Goal: Task Accomplishment & Management: Manage account settings

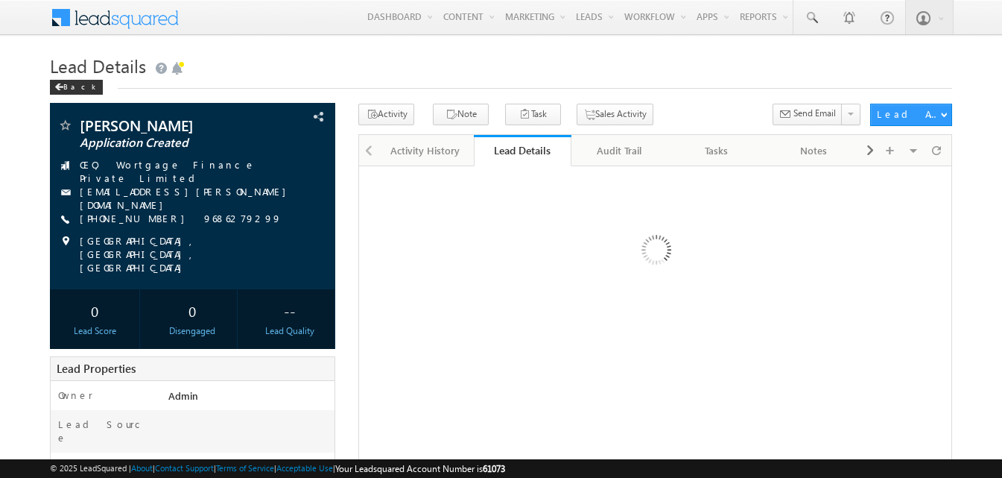
scroll to position [330, 0]
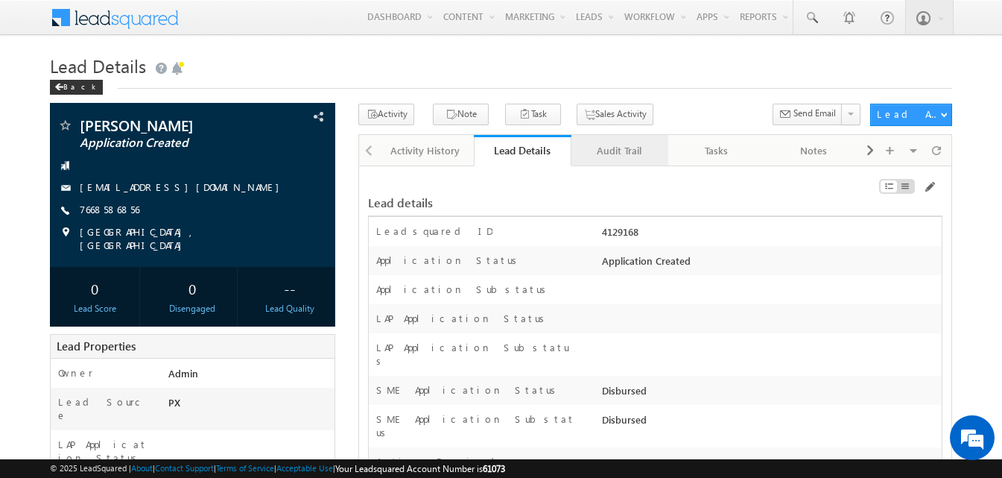
click at [609, 157] on div "Audit Trail" at bounding box center [619, 151] width 72 height 18
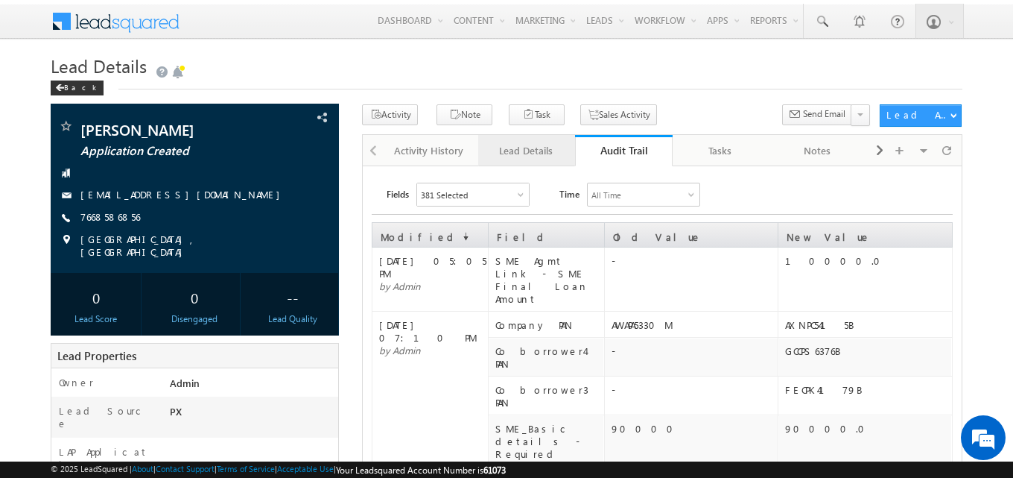
click at [528, 152] on div "Lead Details" at bounding box center [526, 151] width 72 height 18
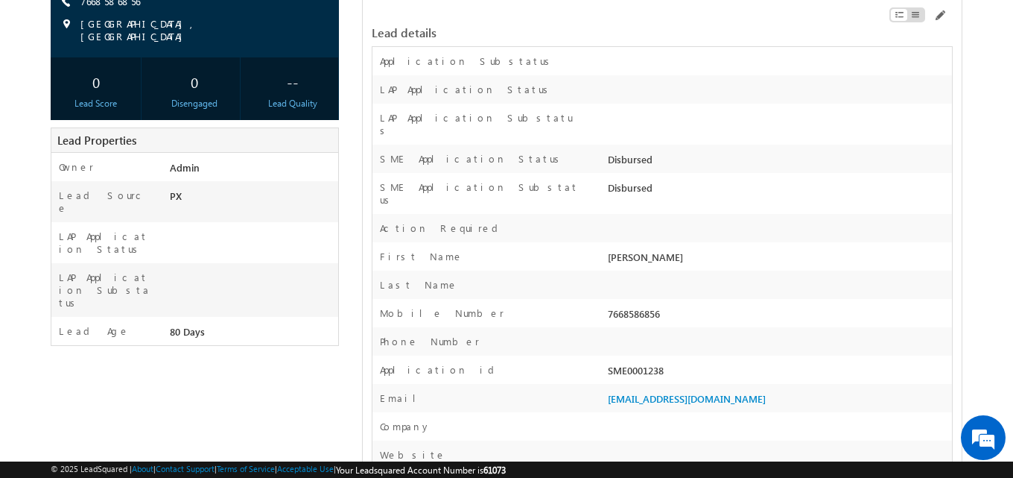
scroll to position [223, 0]
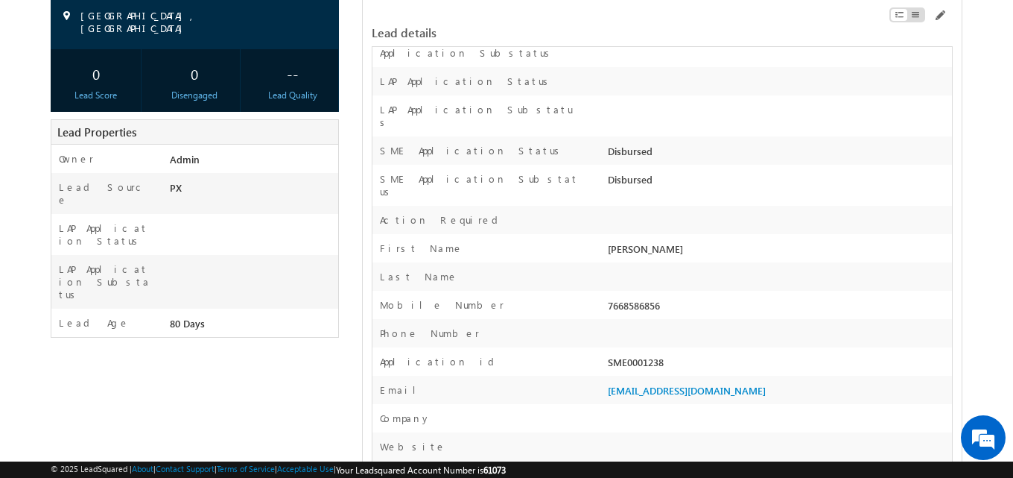
drag, startPoint x: 607, startPoint y: 338, endPoint x: 687, endPoint y: 342, distance: 79.8
click at [687, 355] on div "SME0001238" at bounding box center [778, 365] width 348 height 21
copy div "SME0001238"
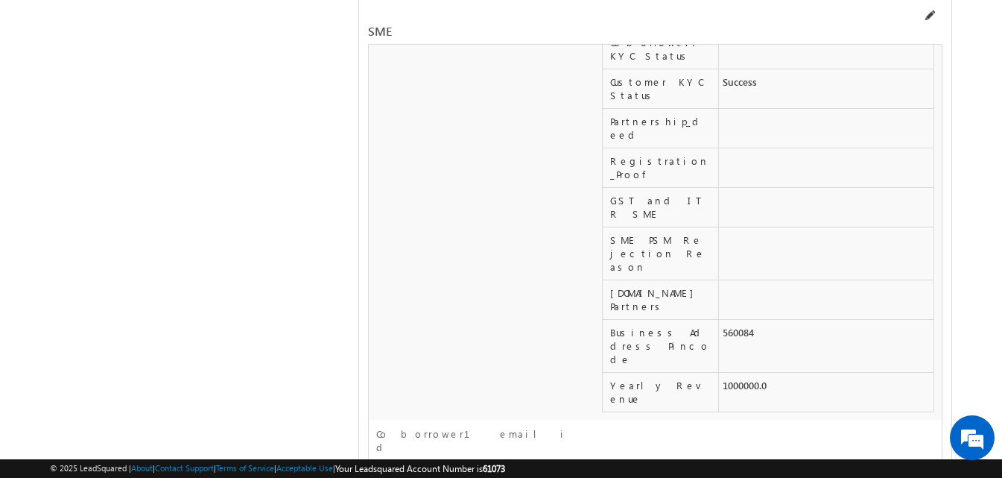
click at [927, 18] on span at bounding box center [929, 16] width 12 height 12
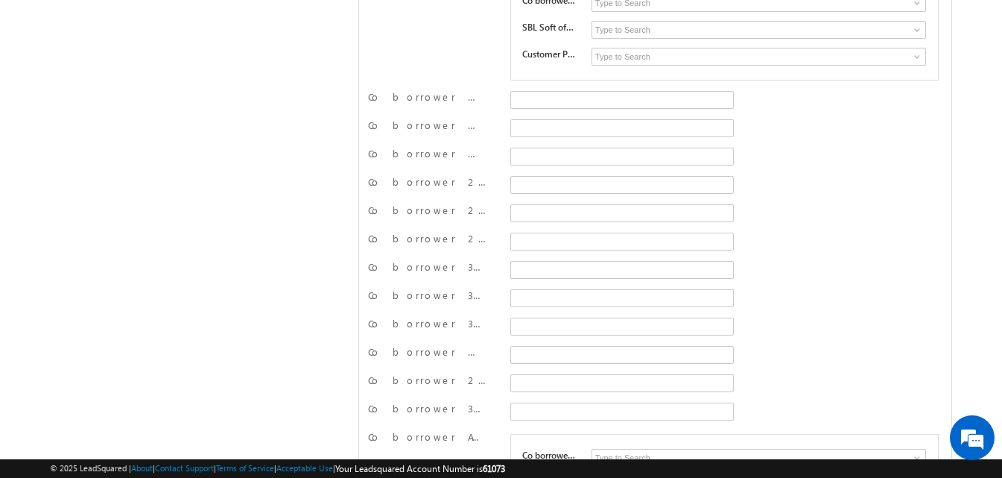
scroll to position [21785, 0]
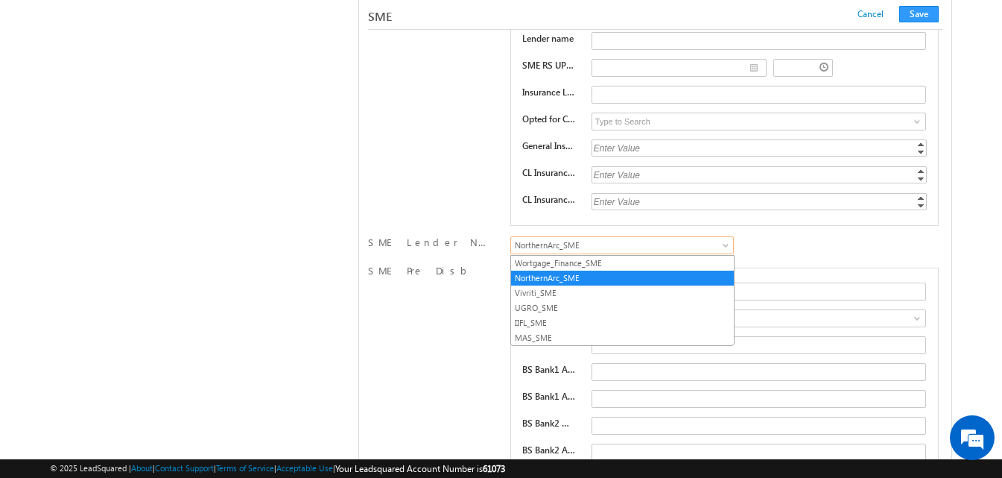
click at [557, 242] on span "NorthernArc_SME" at bounding box center [619, 244] width 217 height 13
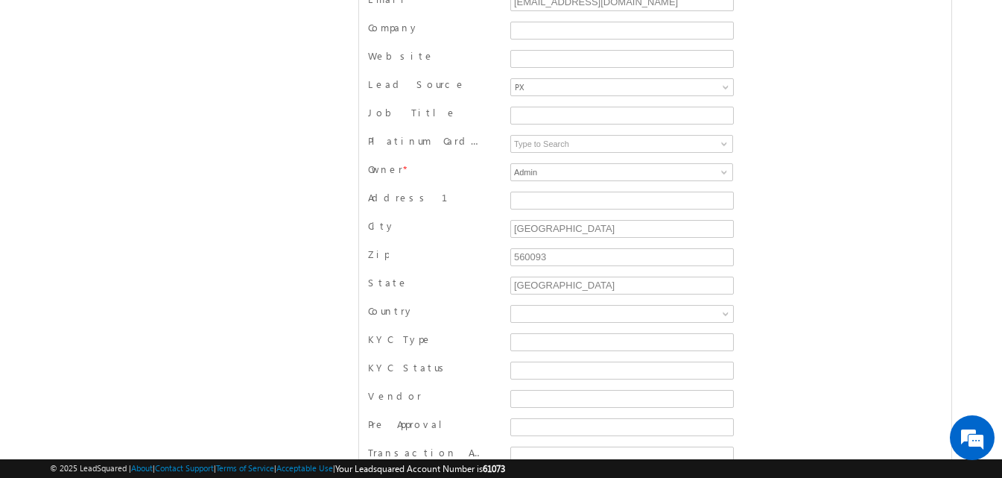
scroll to position [0, 0]
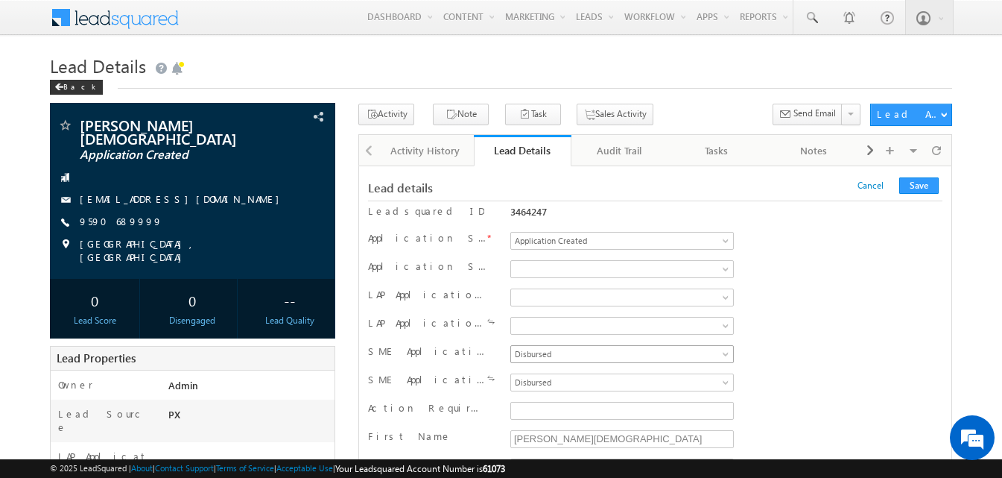
click at [534, 356] on span "Disbursed" at bounding box center [619, 353] width 217 height 13
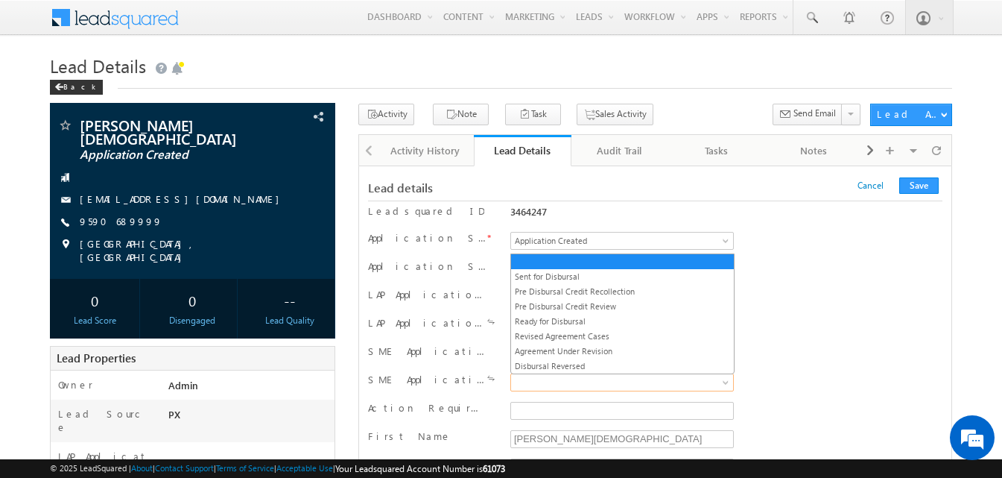
click at [539, 384] on span at bounding box center [619, 381] width 217 height 13
click at [554, 274] on link "Sent for Disbursal" at bounding box center [622, 276] width 223 height 13
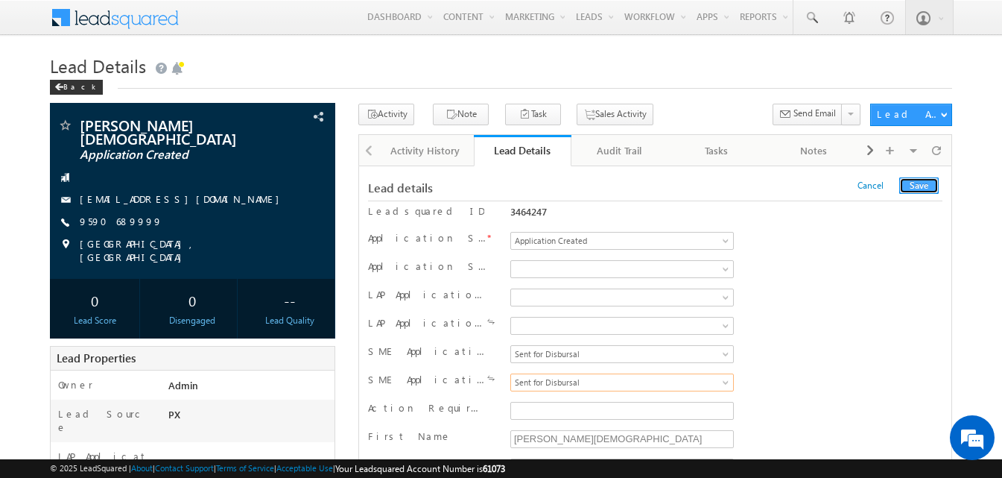
click at [933, 185] on button "Save" at bounding box center [918, 185] width 39 height 16
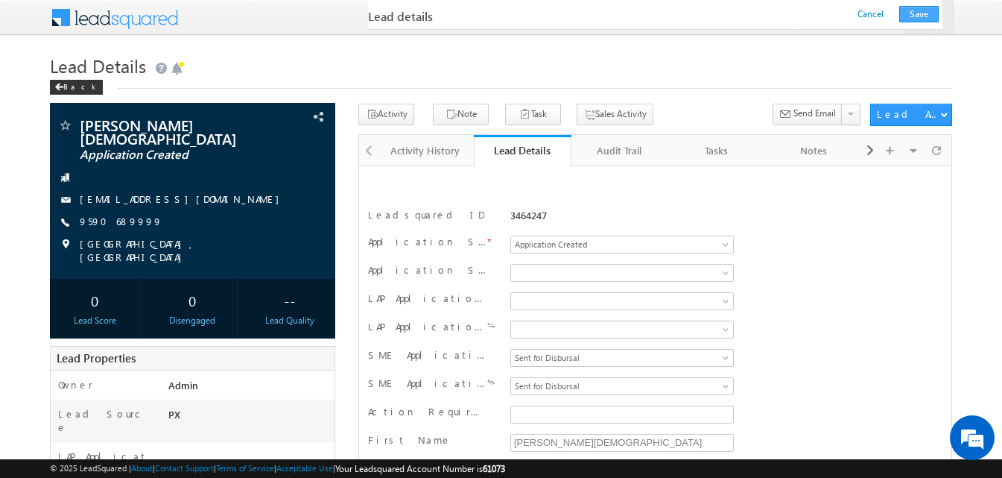
scroll to position [248, 0]
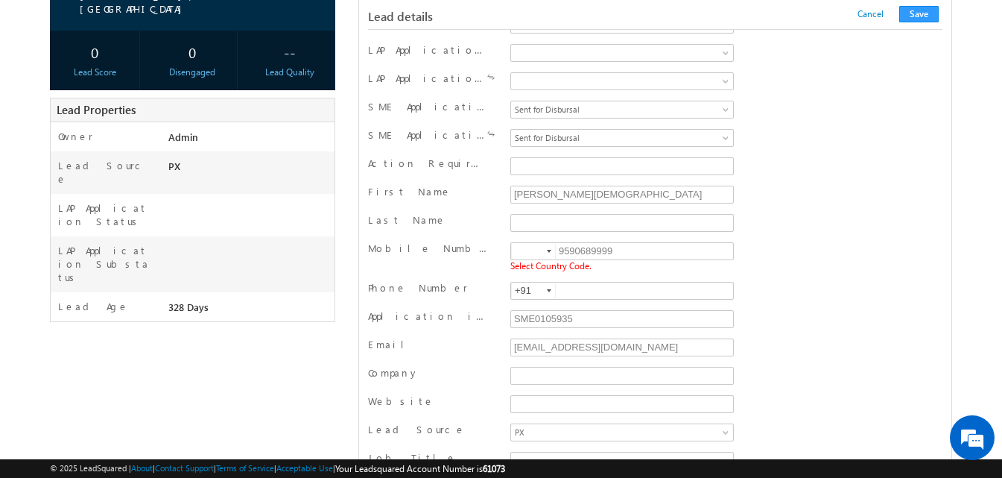
click at [547, 253] on div at bounding box center [549, 251] width 4 height 3
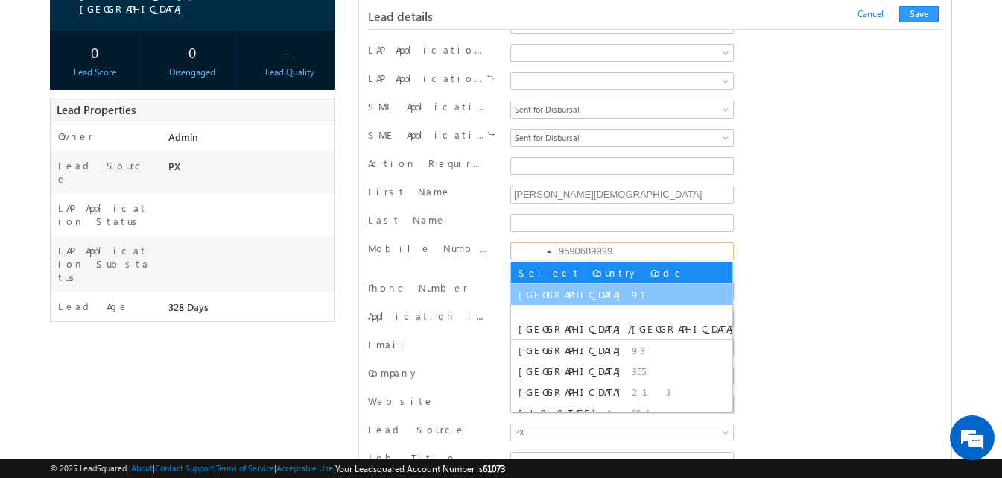
click at [632, 289] on span "91" at bounding box center [648, 294] width 32 height 13
type input "+91"
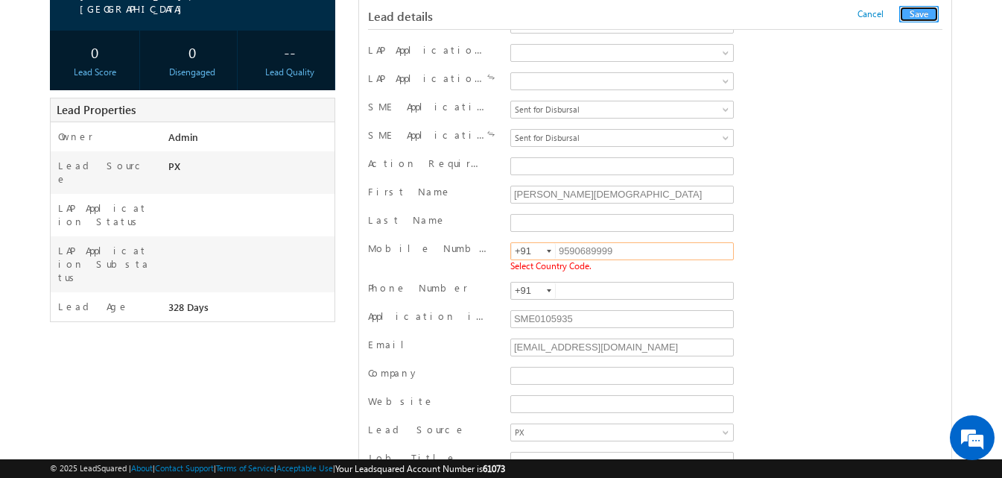
click at [914, 14] on button "Save" at bounding box center [918, 14] width 39 height 16
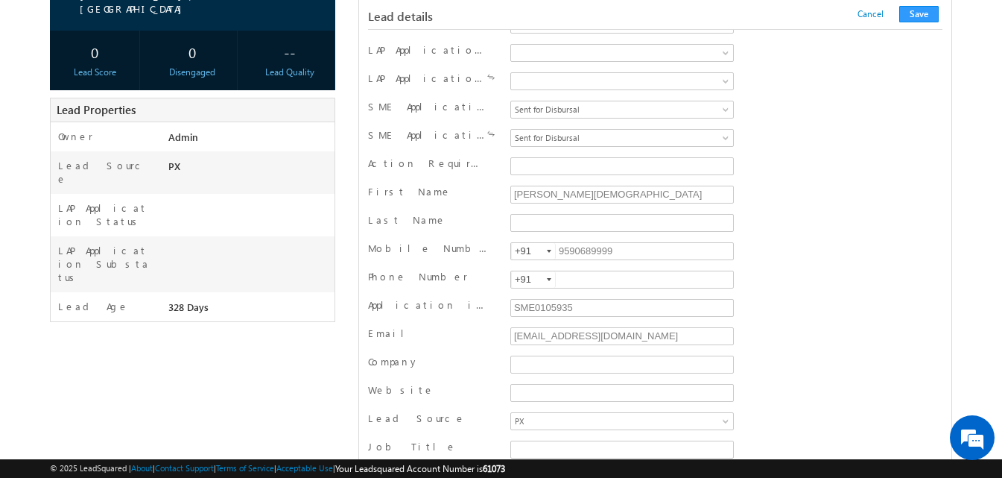
scroll to position [1498, 0]
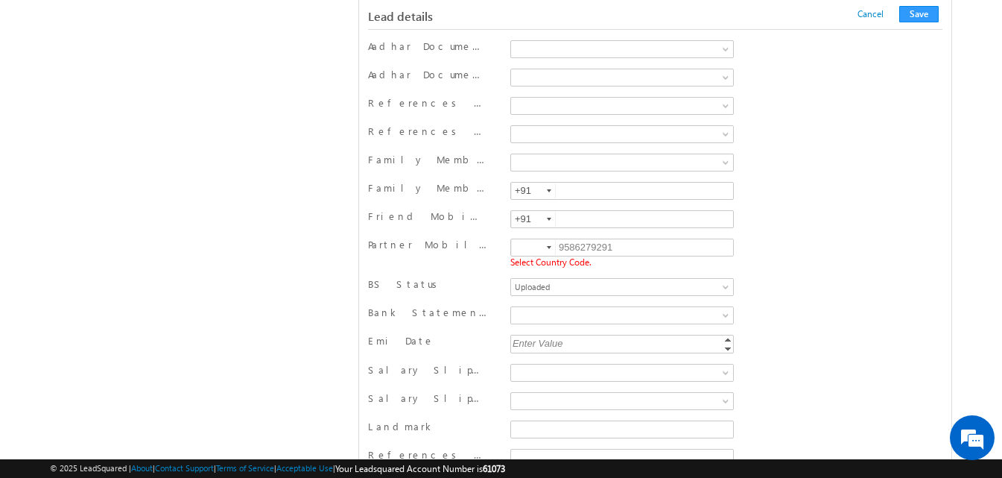
click at [549, 249] on div at bounding box center [549, 247] width 4 height 3
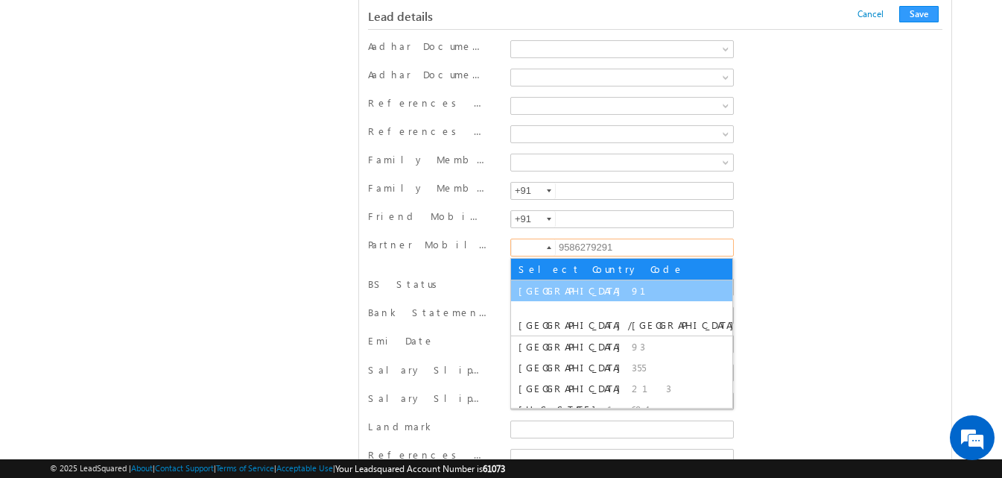
click at [632, 285] on span "91" at bounding box center [648, 290] width 32 height 13
type input "+91"
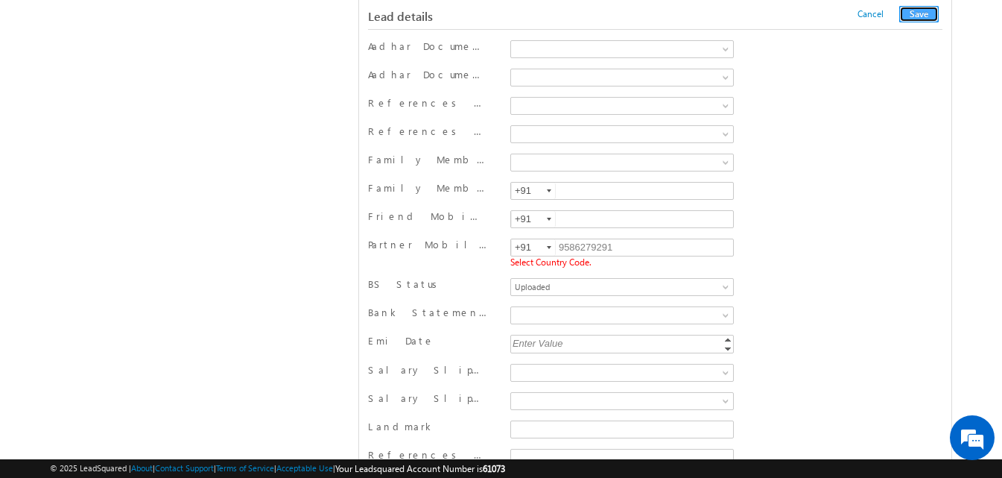
click at [922, 16] on button "Save" at bounding box center [918, 14] width 39 height 16
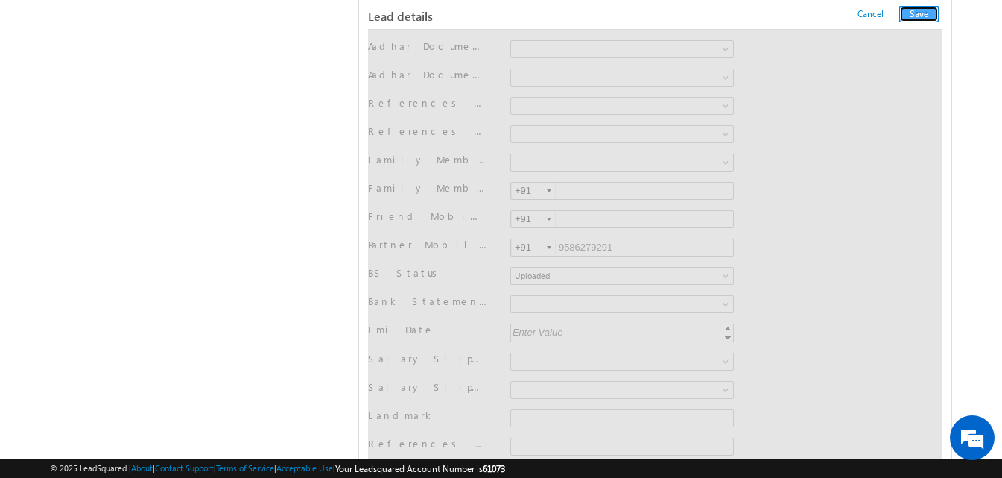
scroll to position [0, 0]
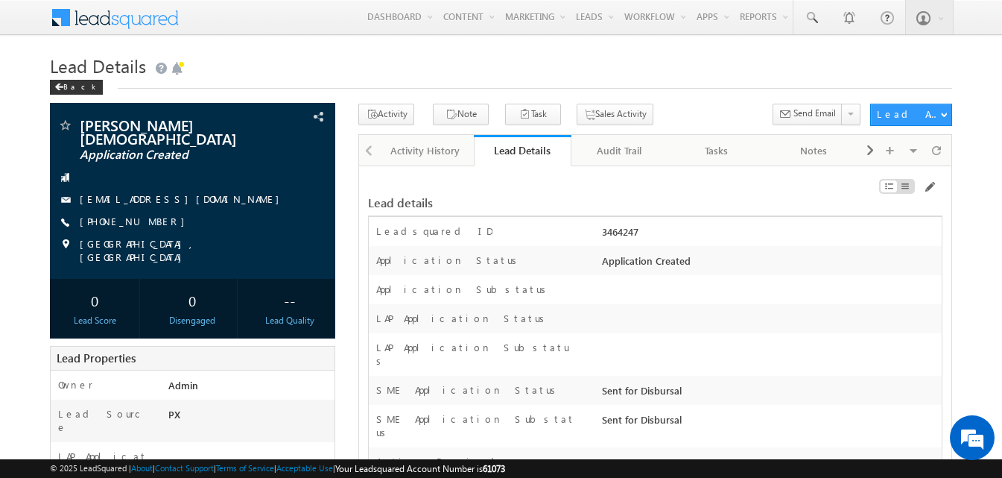
click at [613, 232] on div "3464247" at bounding box center [769, 234] width 343 height 21
copy div "3464247"
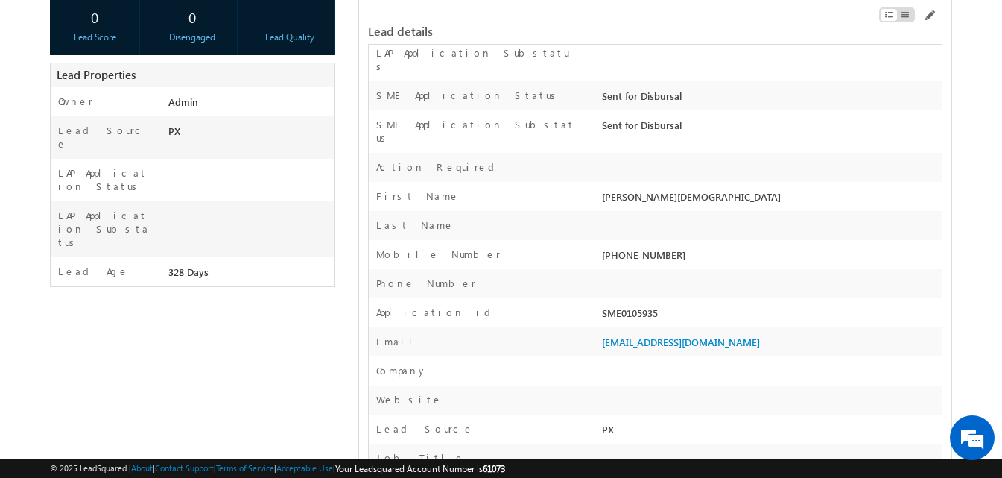
scroll to position [298, 0]
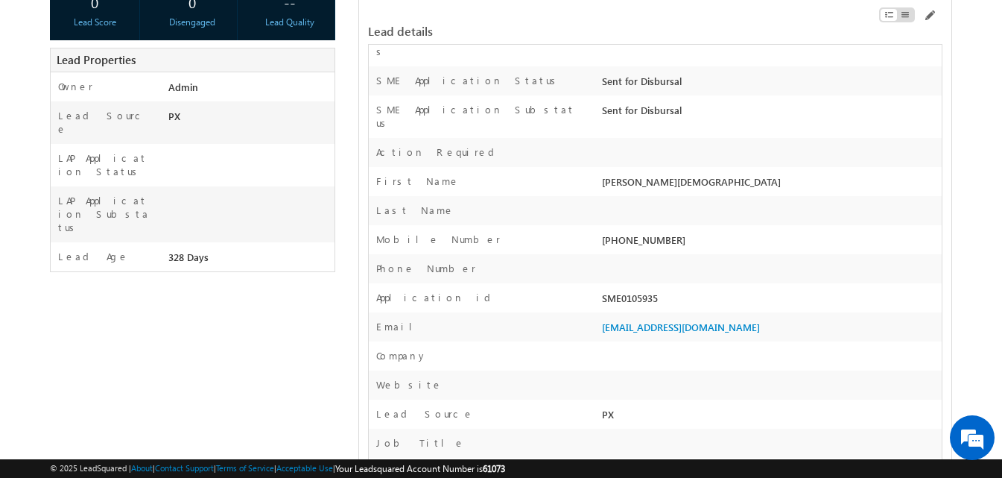
click at [641, 291] on div "SME0105935" at bounding box center [769, 301] width 343 height 21
copy div "SME0105935"
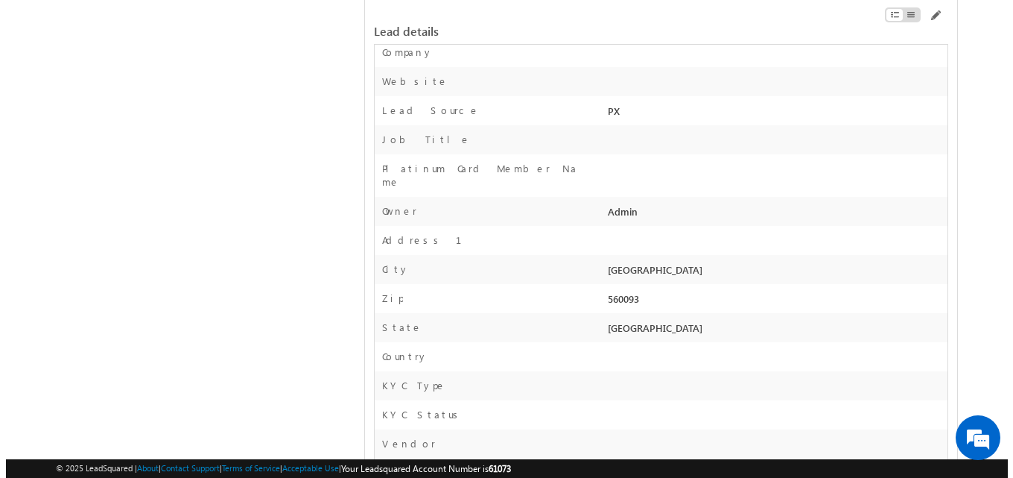
scroll to position [0, 0]
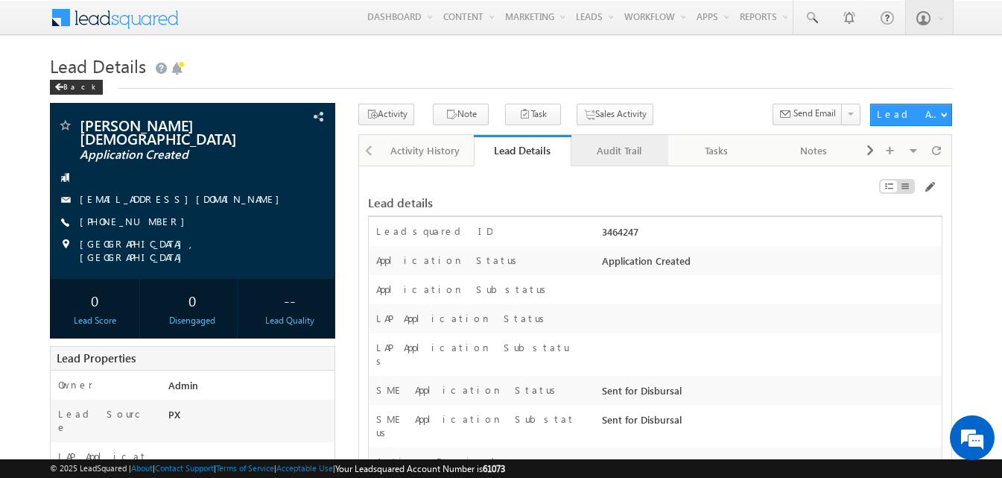
click at [632, 154] on div "Audit Trail" at bounding box center [619, 151] width 72 height 18
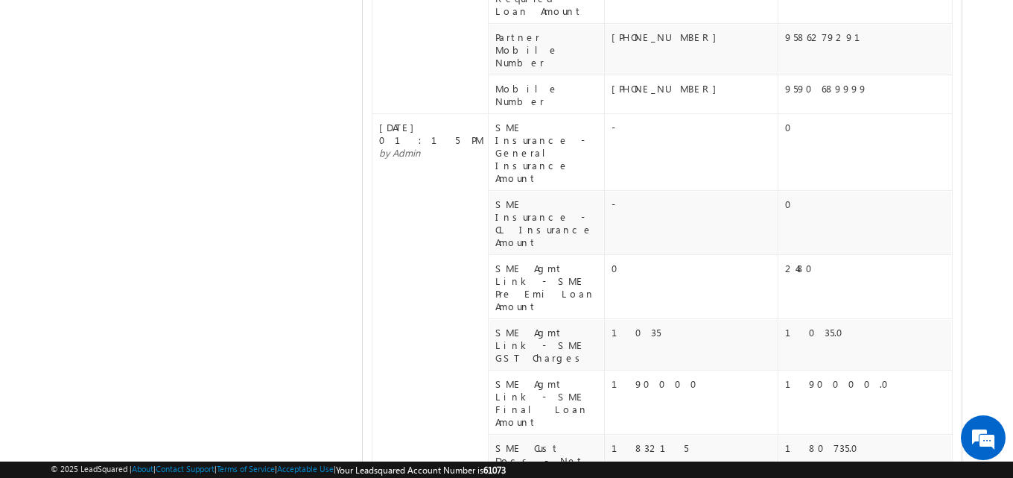
scroll to position [809, 0]
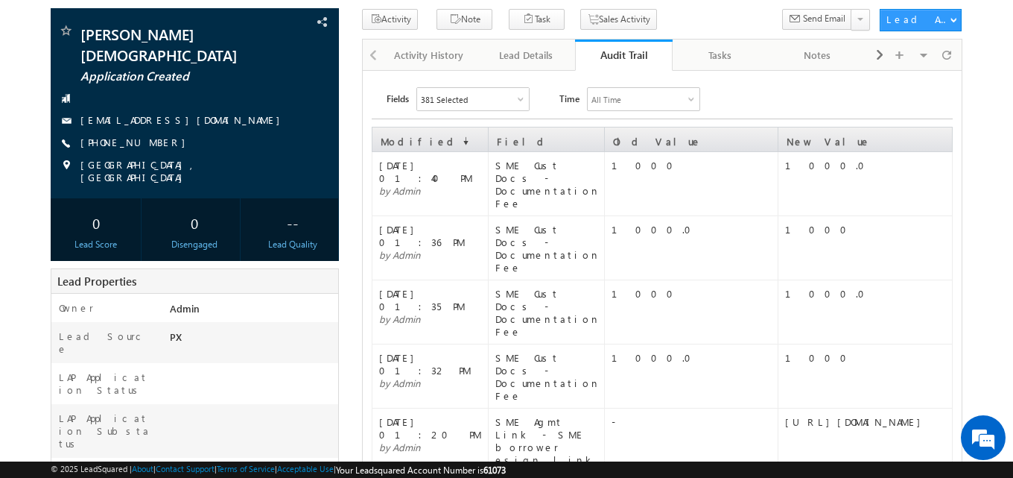
scroll to position [0, 0]
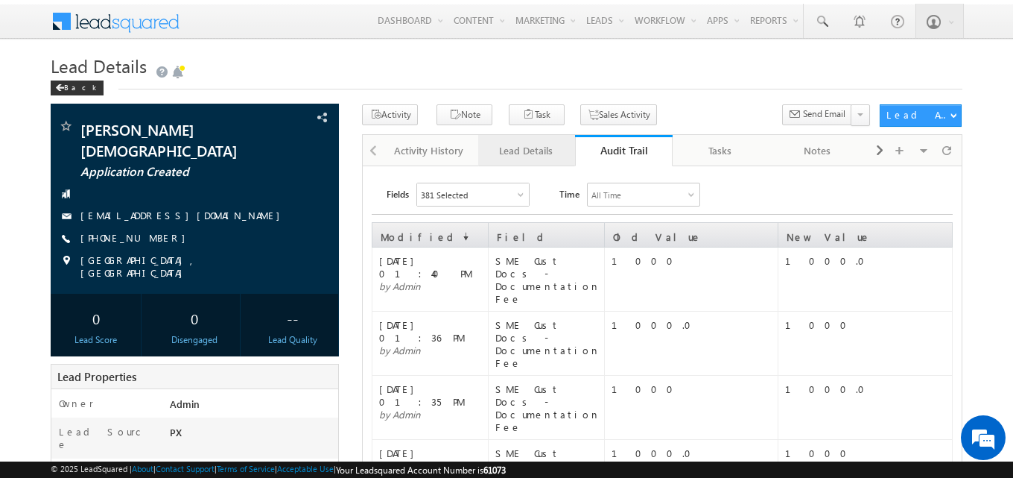
click at [551, 136] on link "Lead Details" at bounding box center [526, 150] width 97 height 31
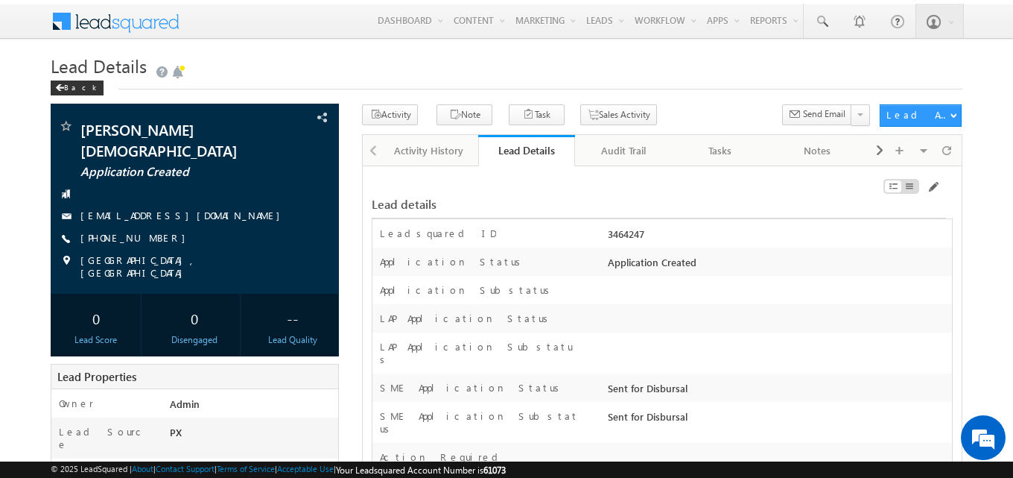
click at [661, 95] on div "Lead Details Back" at bounding box center [507, 79] width 912 height 51
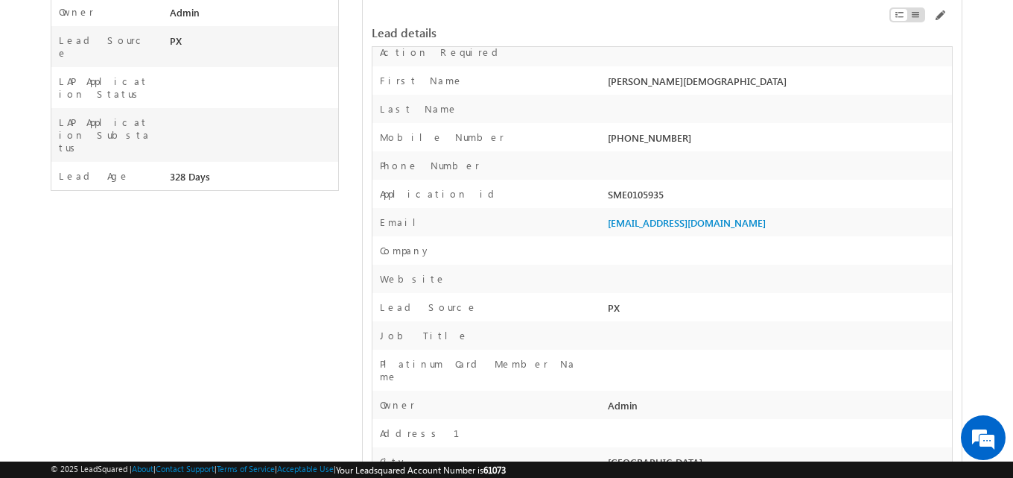
scroll to position [15154, 0]
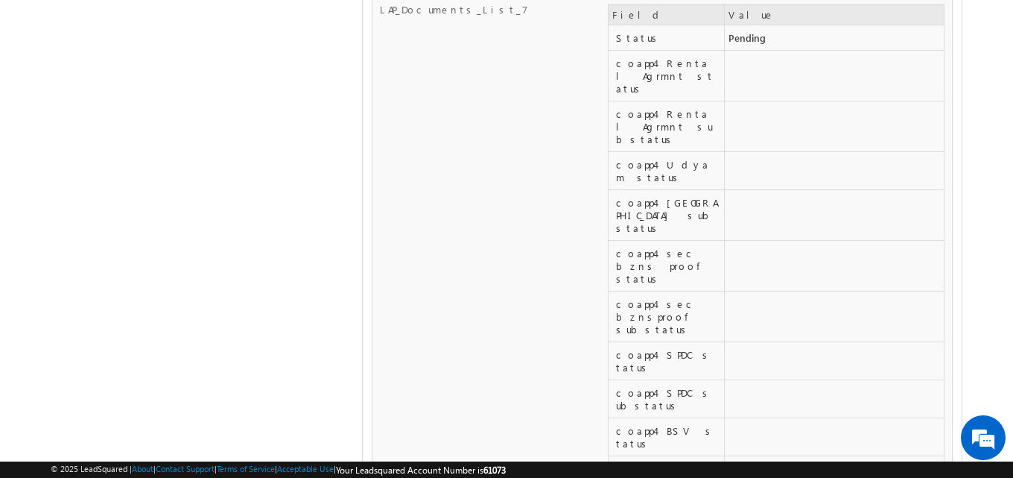
copy div "CZBPM5685B"
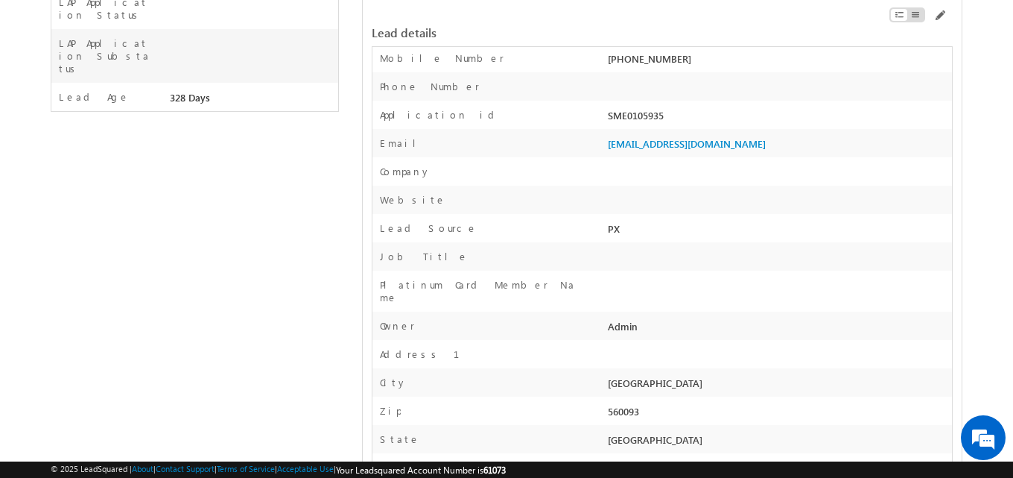
scroll to position [381, 0]
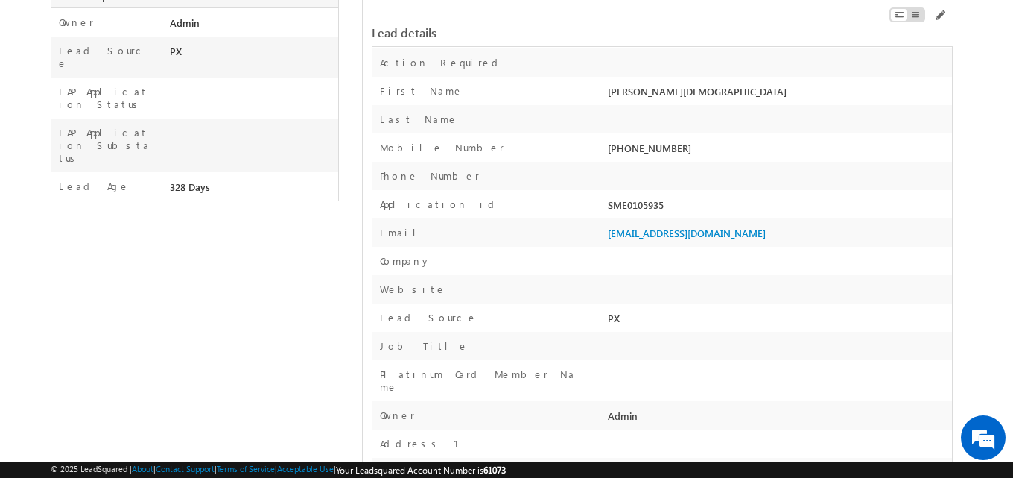
click at [639, 197] on div "SME0105935" at bounding box center [778, 207] width 348 height 21
copy div "SME0105935"
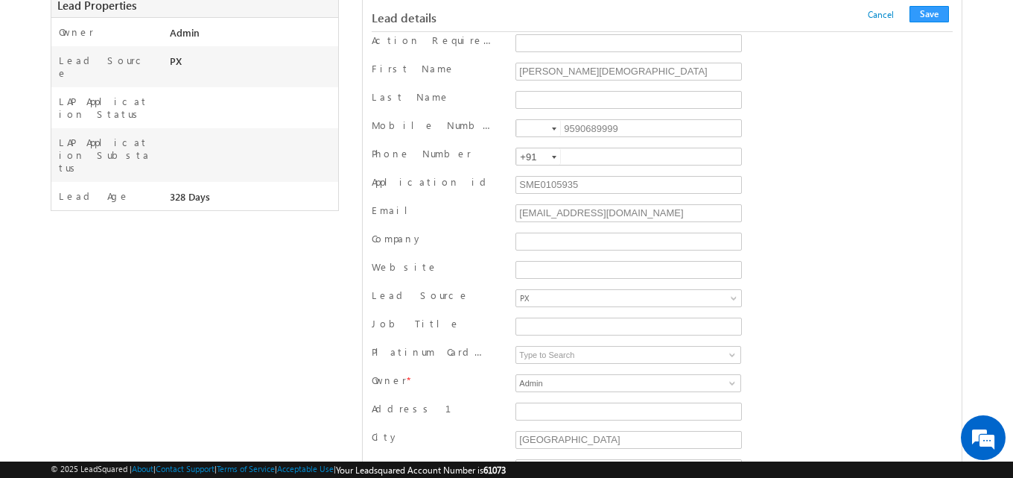
scroll to position [13936, 0]
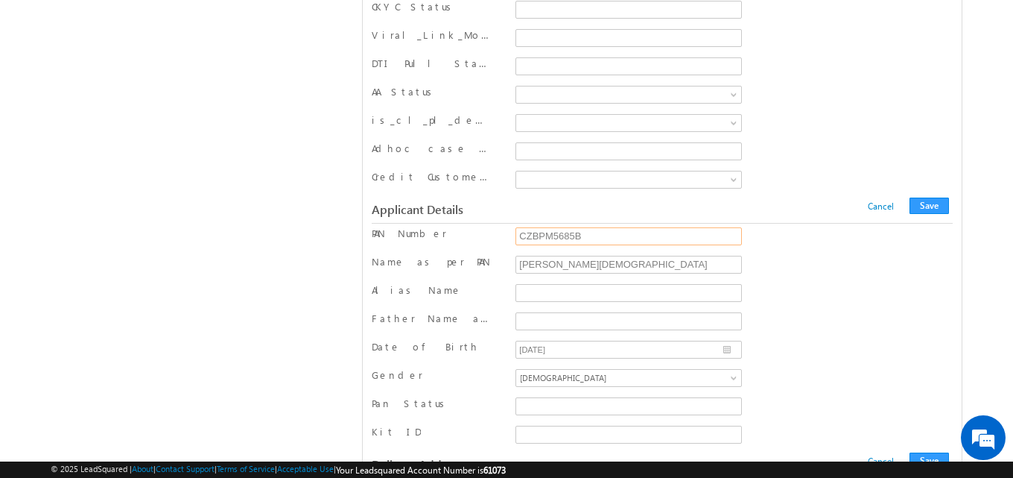
click at [551, 234] on input "CZBPM5685B" at bounding box center [629, 236] width 226 height 18
click at [797, 320] on div "Father Name as per PAN" at bounding box center [662, 322] width 581 height 22
